Goal: Find contact information: Find contact information

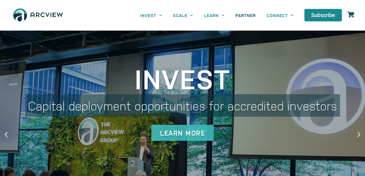
click at [248, 14] on link "PARTNER" at bounding box center [245, 15] width 31 height 12
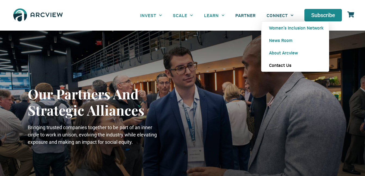
click at [283, 62] on link "Contact Us" at bounding box center [294, 65] width 67 height 12
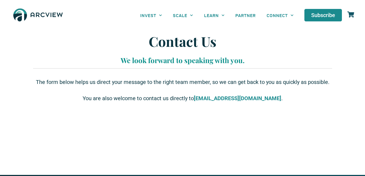
click at [51, 16] on img at bounding box center [38, 15] width 54 height 20
